Goal: Entertainment & Leisure: Consume media (video, audio)

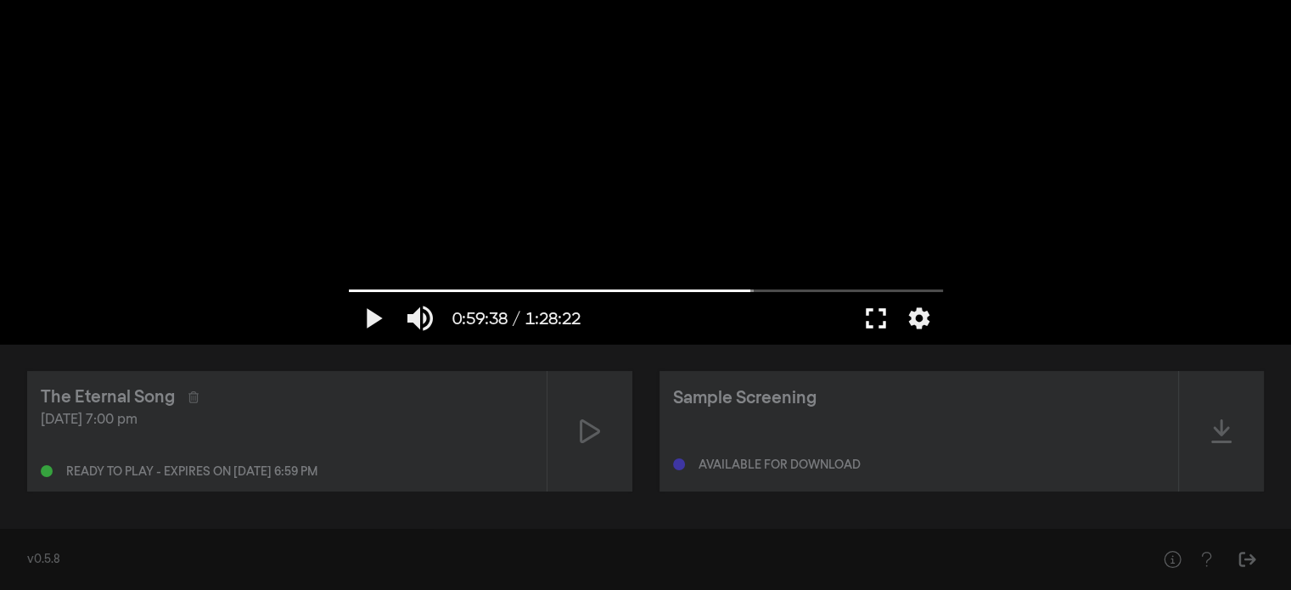
click at [868, 318] on button "fullscreen" at bounding box center [876, 318] width 48 height 51
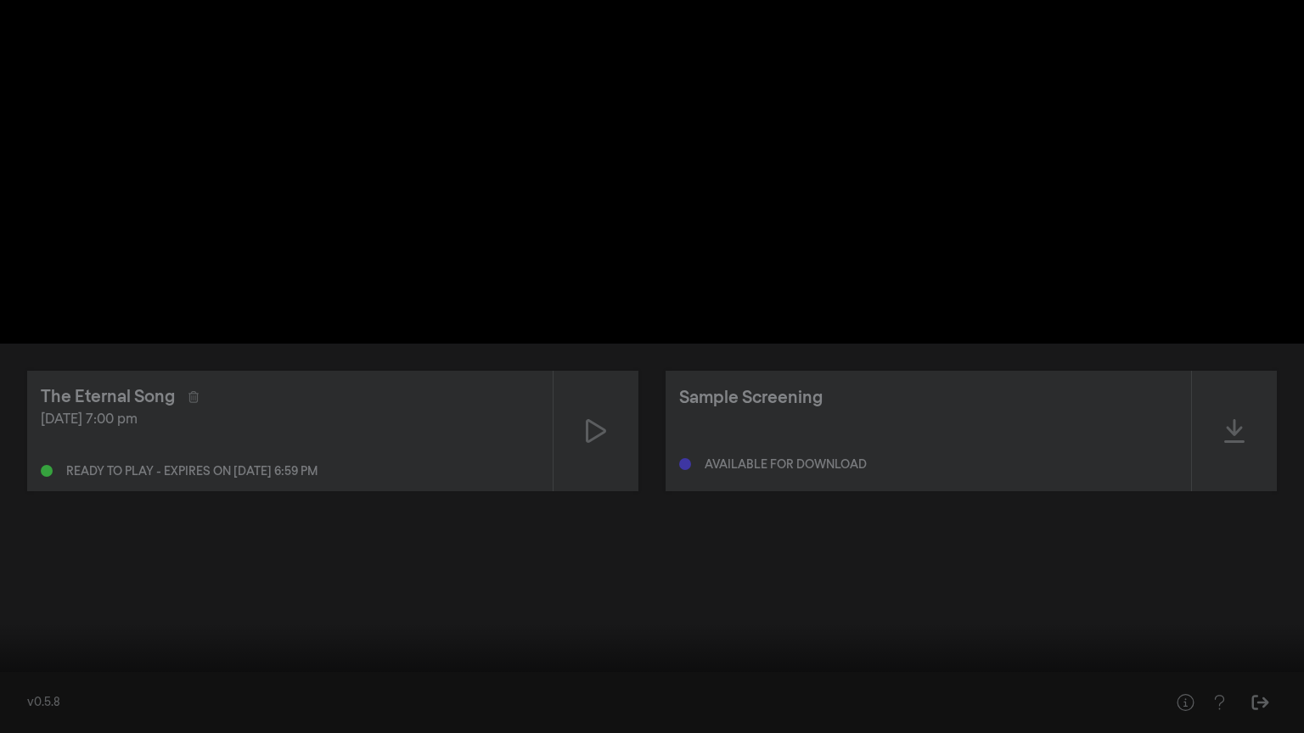
drag, startPoint x: 874, startPoint y: 679, endPoint x: 280, endPoint y: 692, distance: 594.3
click at [280, 589] on input "Seek" at bounding box center [651, 681] width 1287 height 10
click at [37, 589] on button "play_arrow" at bounding box center [32, 707] width 48 height 51
click at [37, 589] on button "pause" at bounding box center [32, 707] width 48 height 51
click at [37, 589] on button "play_arrow" at bounding box center [32, 707] width 48 height 51
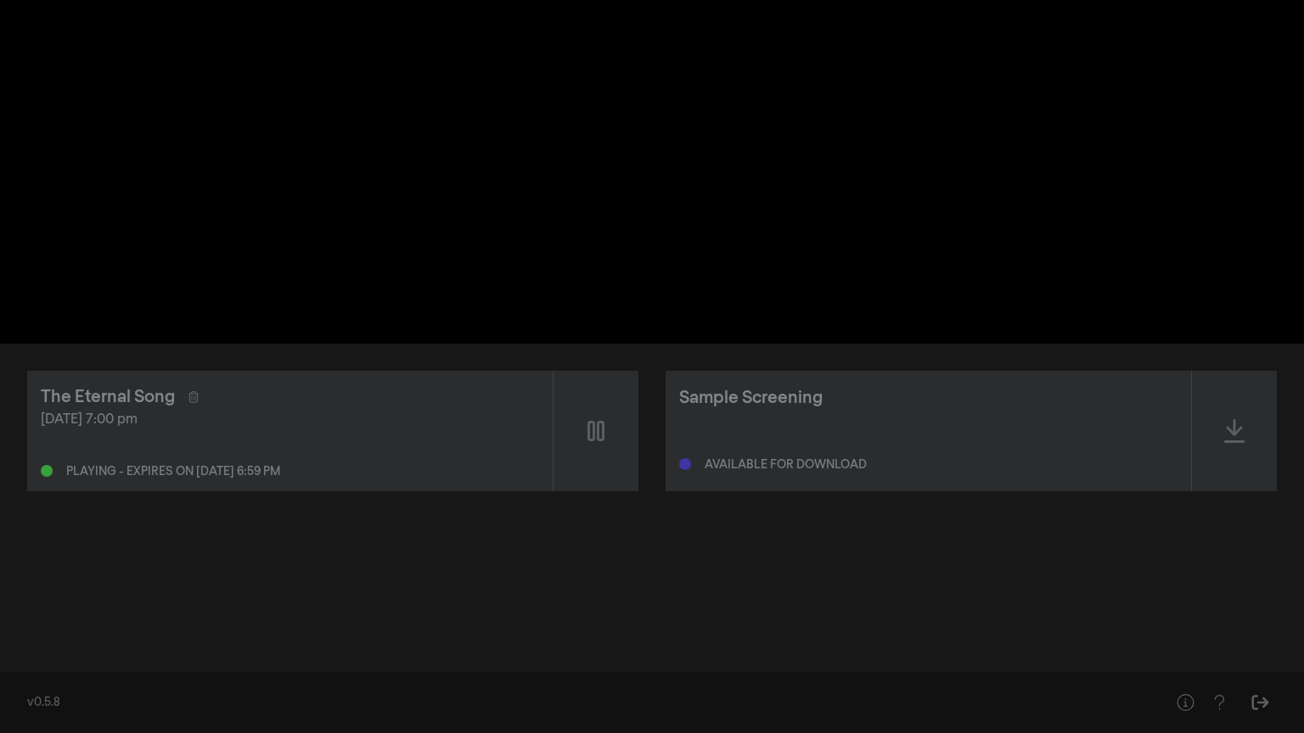
click at [37, 589] on button "pause" at bounding box center [32, 707] width 48 height 51
click at [37, 589] on button "play_arrow" at bounding box center [32, 707] width 48 height 51
type input "1118.383785"
click at [8, 589] on button "pause" at bounding box center [32, 707] width 48 height 51
drag, startPoint x: 280, startPoint y: 678, endPoint x: 971, endPoint y: 638, distance: 692.1
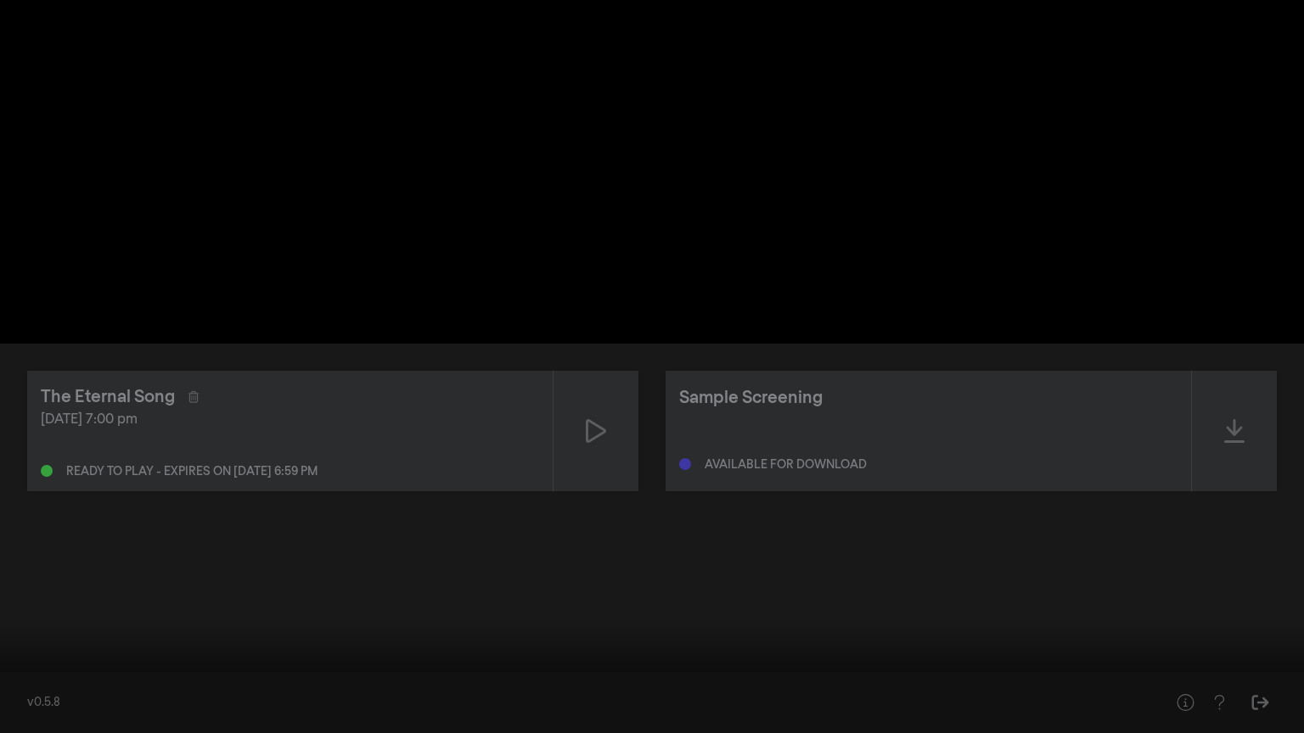
click at [971, 589] on input "Seek" at bounding box center [651, 680] width 1287 height 10
click at [48, 589] on button "play_arrow" at bounding box center [32, 707] width 48 height 51
click at [8, 589] on button "pause" at bounding box center [32, 707] width 48 height 51
type input "4004.617082"
